Goal: Task Accomplishment & Management: Use online tool/utility

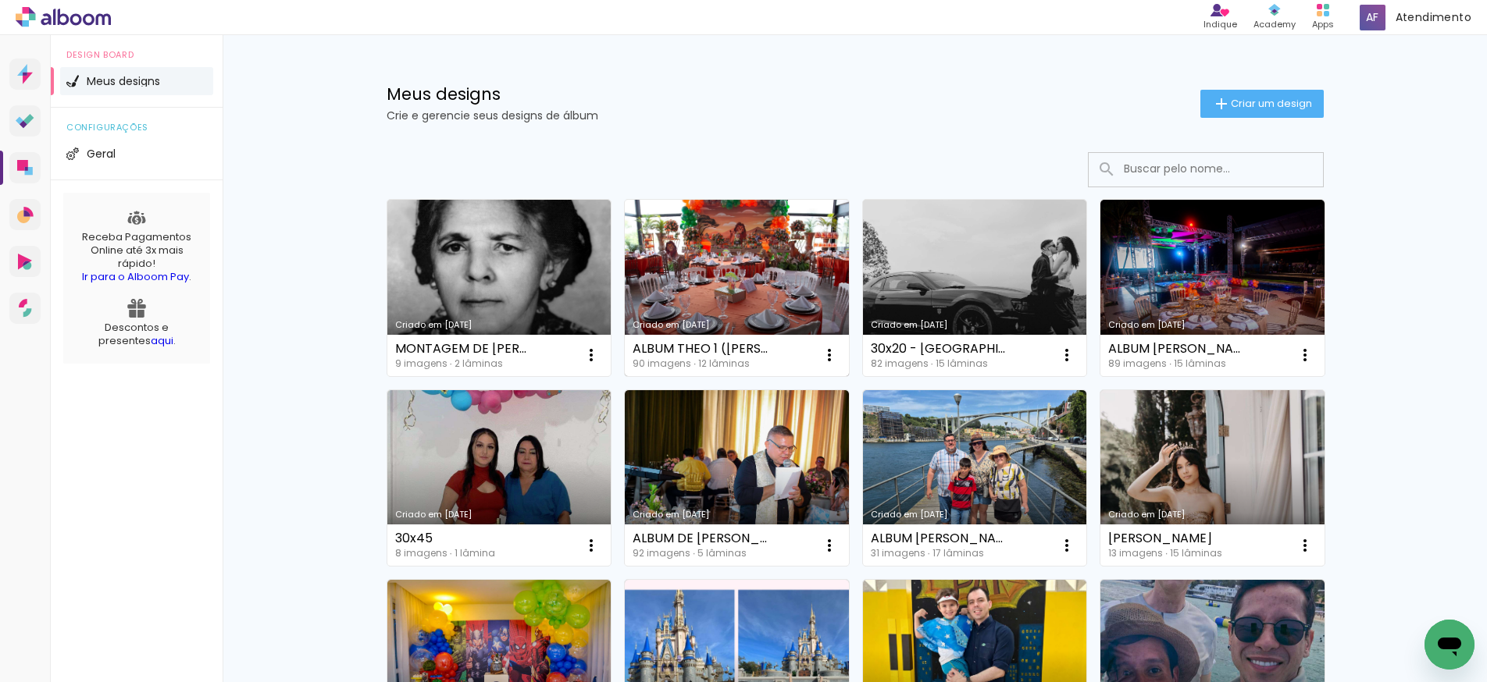
click at [751, 287] on link "Criado em 25/08/25" at bounding box center [737, 288] width 224 height 176
click at [730, 272] on link "Criado em 25/08/25" at bounding box center [737, 288] width 224 height 176
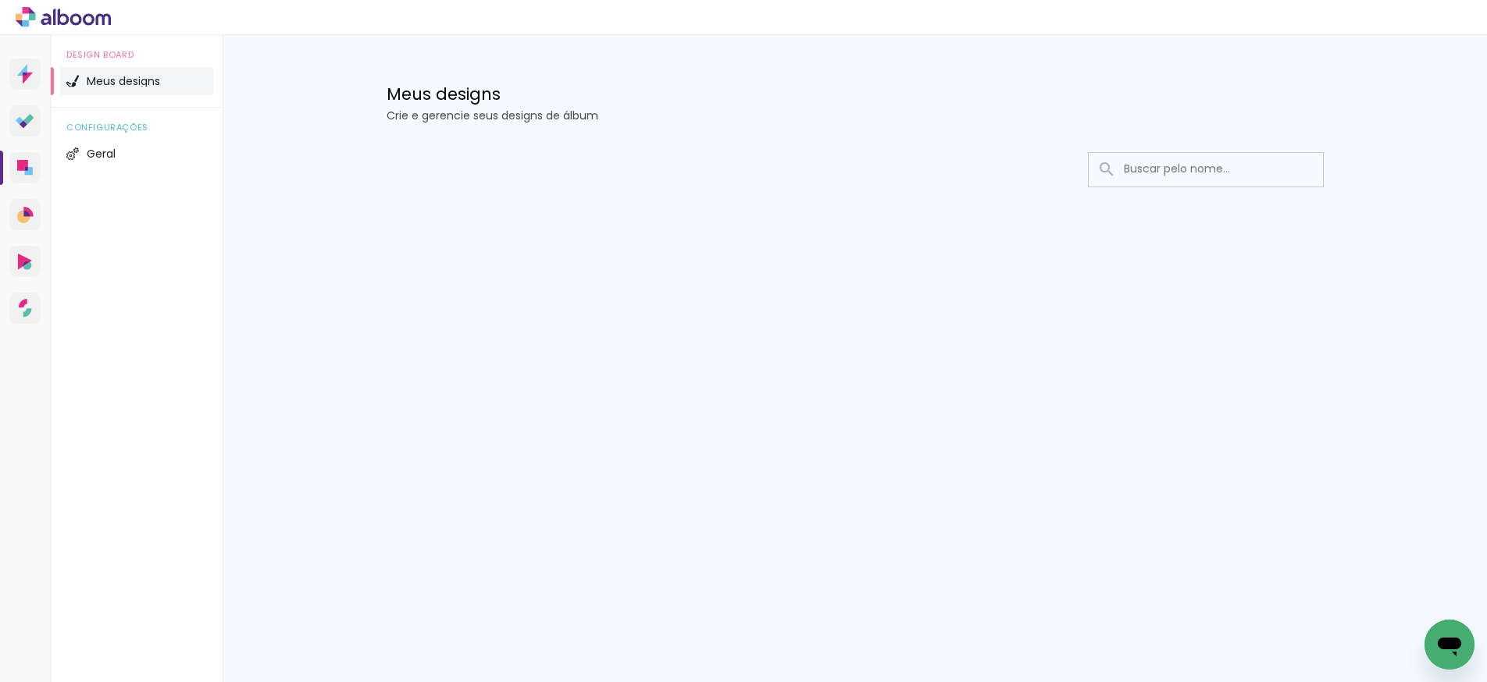
click at [146, 80] on span "Meus designs" at bounding box center [123, 81] width 73 height 11
click at [1146, 165] on input at bounding box center [1227, 169] width 223 height 32
click at [123, 74] on li "Meus designs" at bounding box center [136, 81] width 153 height 28
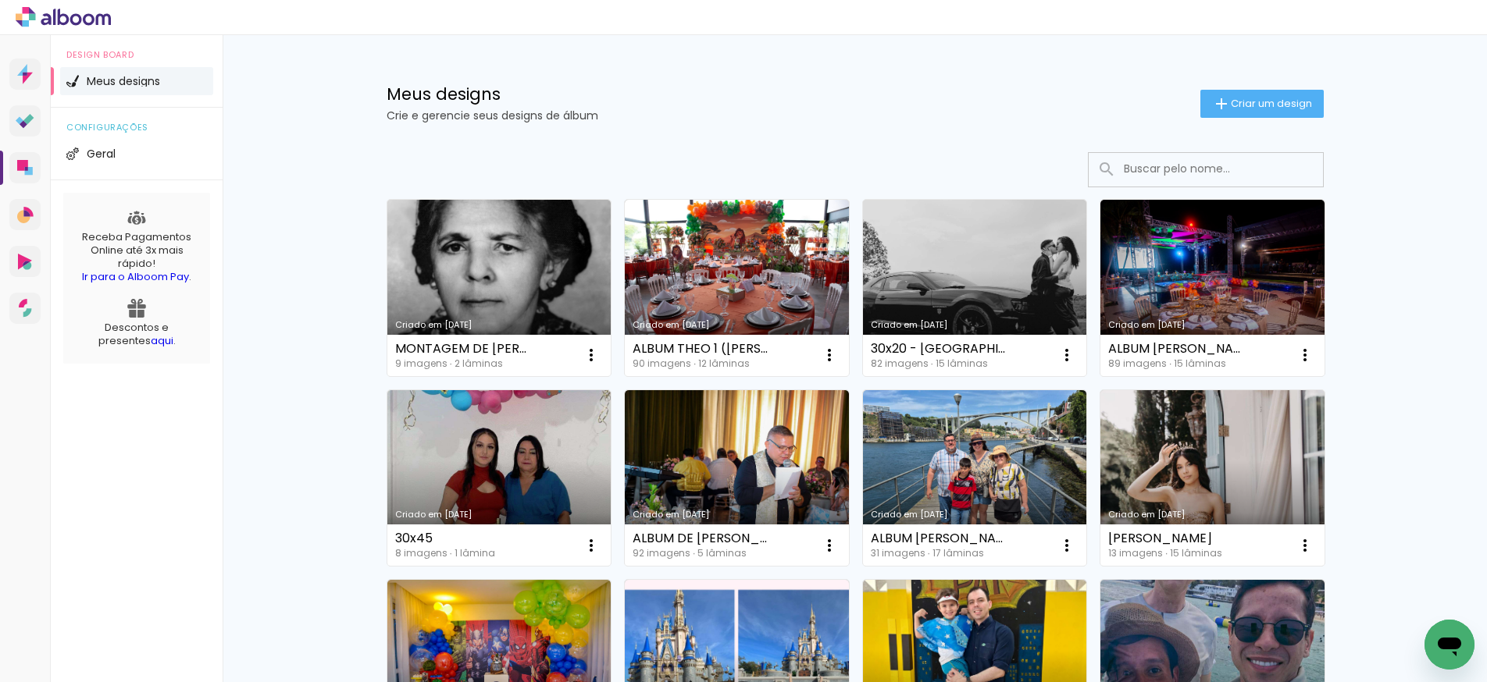
click at [732, 275] on link "Criado em [DATE]" at bounding box center [737, 288] width 224 height 176
